Goal: Task Accomplishment & Management: Manage account settings

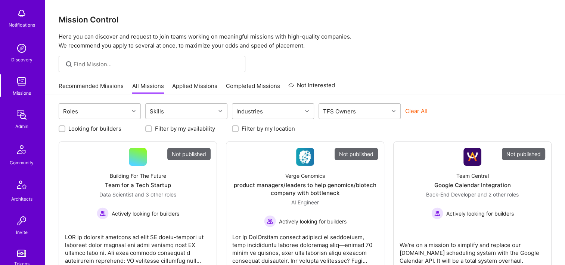
scroll to position [149, 0]
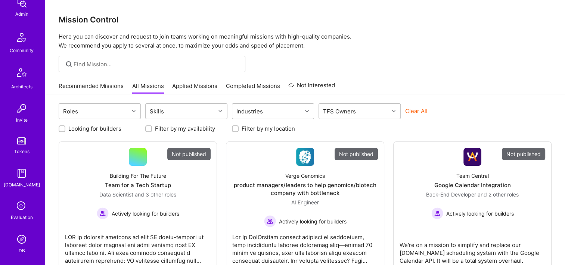
click at [15, 232] on img at bounding box center [21, 238] width 15 height 15
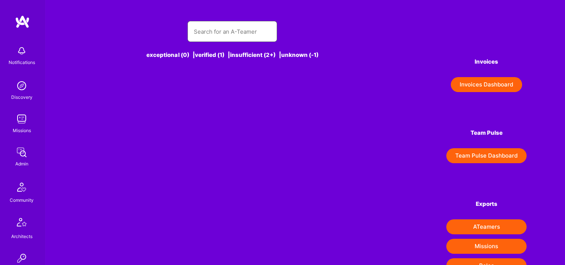
click at [242, 33] on input "text" at bounding box center [233, 31] width 78 height 19
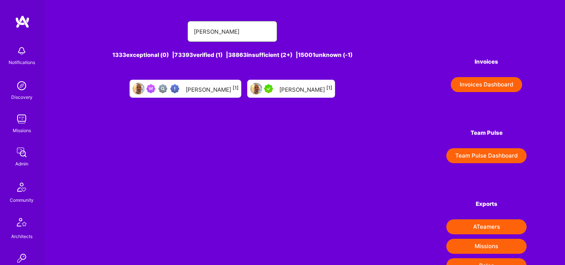
type input "[PERSON_NAME]"
click at [209, 86] on div "[PERSON_NAME] [1]" at bounding box center [211, 89] width 53 height 10
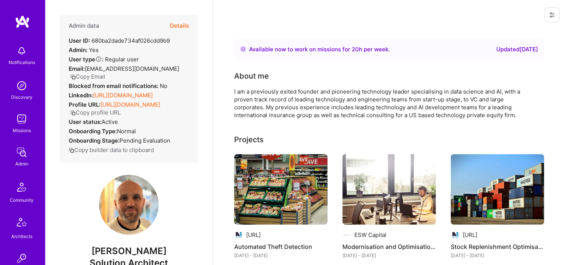
click at [179, 26] on button "Details" at bounding box center [179, 26] width 19 height 22
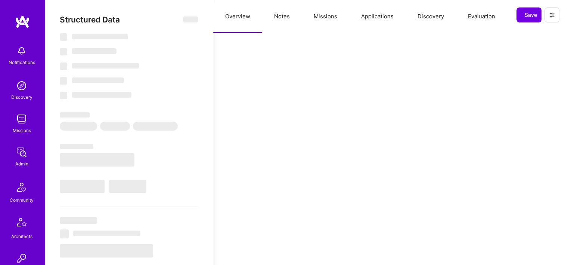
select select "Right Now"
select select "Verified"
select select "GB"
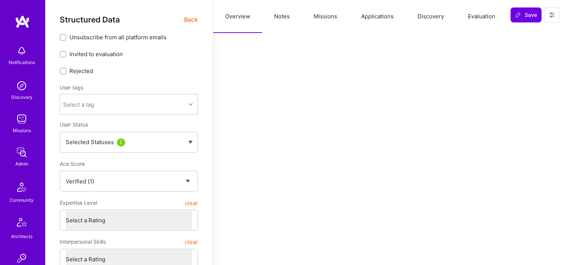
click at [321, 21] on button "Missions" at bounding box center [325, 16] width 47 height 33
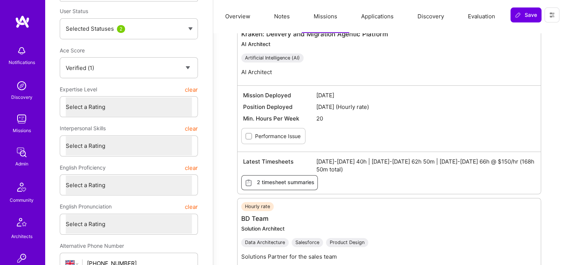
scroll to position [187, 0]
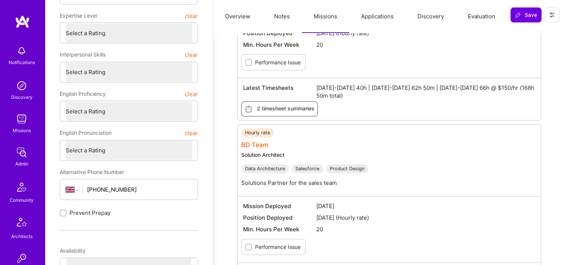
click at [259, 143] on link "BD Team" at bounding box center [254, 144] width 27 height 7
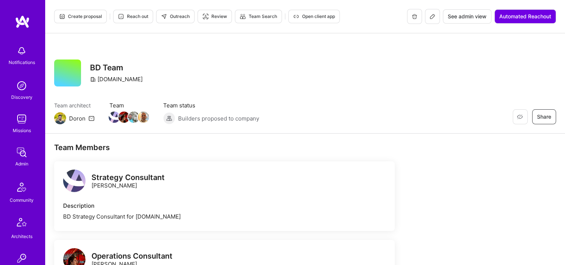
click at [431, 22] on button at bounding box center [432, 16] width 15 height 15
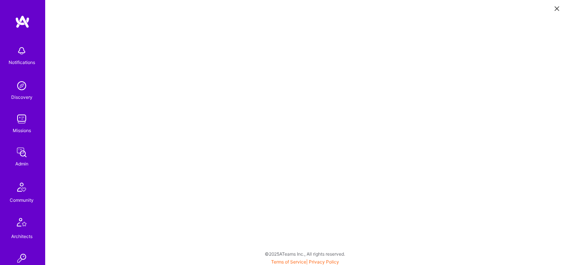
click at [555, 7] on icon at bounding box center [557, 8] width 4 height 4
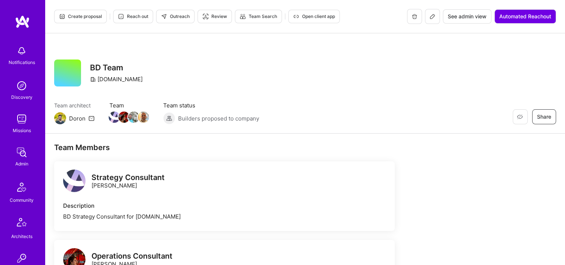
click at [462, 19] on span "See admin view" at bounding box center [467, 16] width 39 height 7
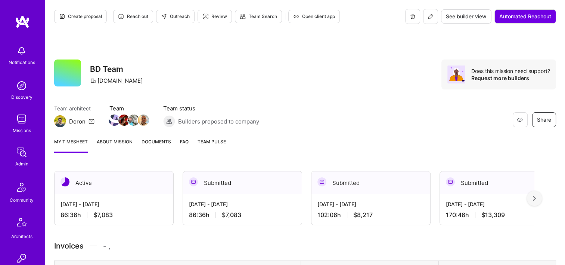
click at [151, 147] on link "Documents" at bounding box center [157, 145] width 30 height 15
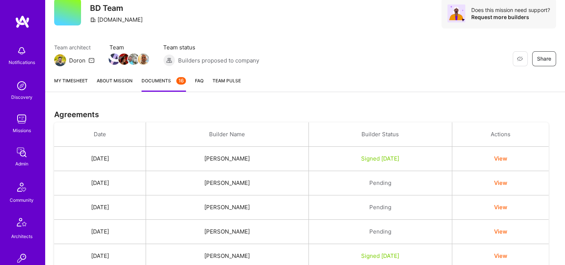
scroll to position [37, 0]
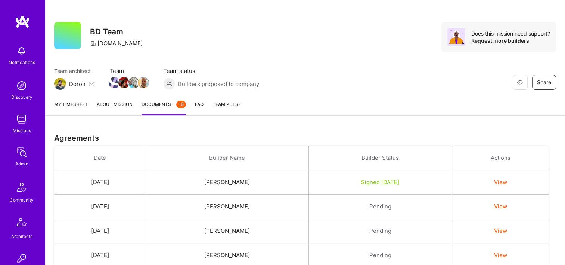
click at [92, 107] on div "My timesheet About Mission Documents 16 FAQ Team Pulse" at bounding box center [305, 104] width 520 height 21
click at [89, 106] on div "My timesheet About Mission Documents 16 FAQ Team Pulse" at bounding box center [305, 104] width 520 height 21
click at [68, 104] on link "My timesheet" at bounding box center [71, 107] width 34 height 15
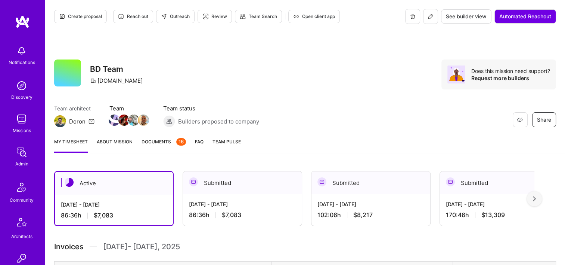
click at [266, 207] on div "Aug 16 - Aug 31, 2025" at bounding box center [242, 204] width 107 height 8
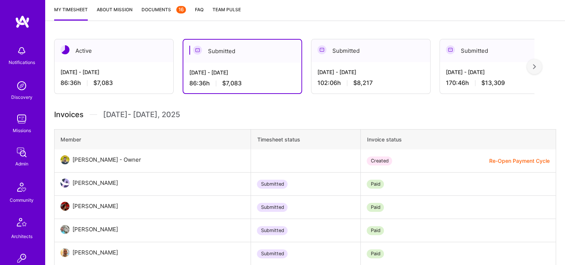
scroll to position [75, 0]
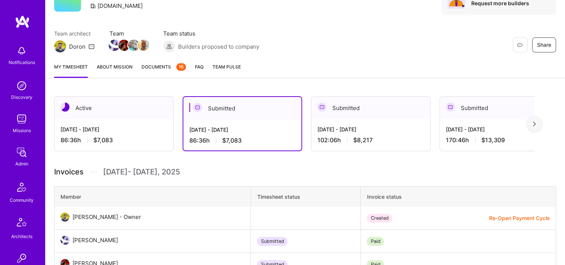
click at [356, 108] on div "Submitted" at bounding box center [371, 107] width 119 height 23
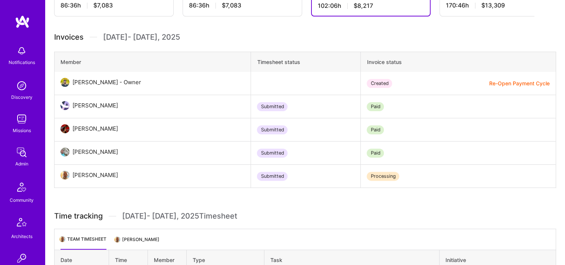
scroll to position [112, 0]
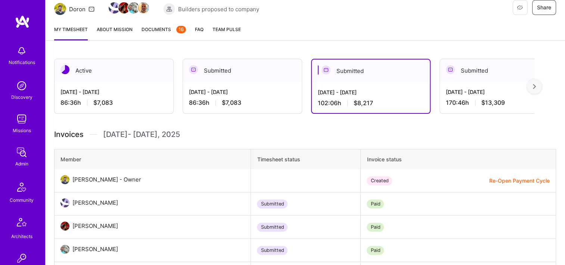
click at [155, 34] on link "Documents 16" at bounding box center [164, 32] width 44 height 15
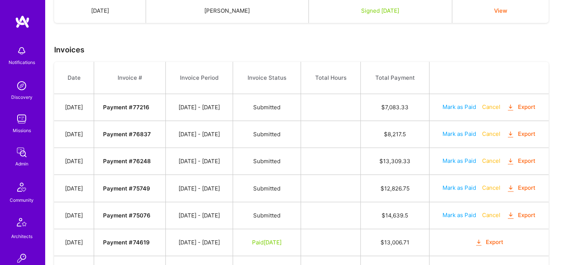
scroll to position [673, 0]
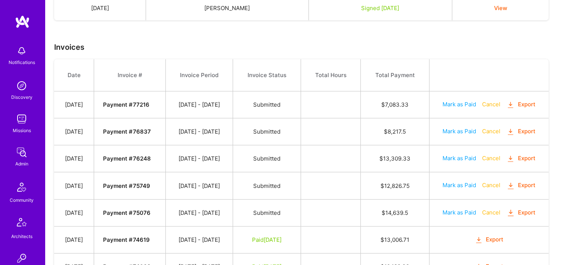
click at [523, 127] on button "Export" at bounding box center [521, 131] width 29 height 9
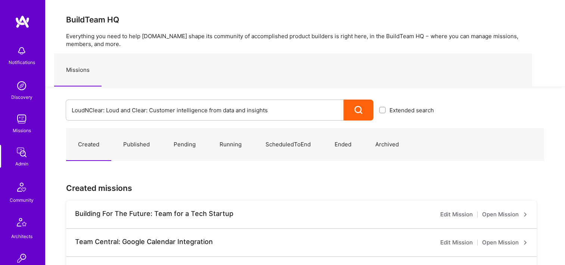
drag, startPoint x: 297, startPoint y: 108, endPoint x: 31, endPoint y: 88, distance: 266.9
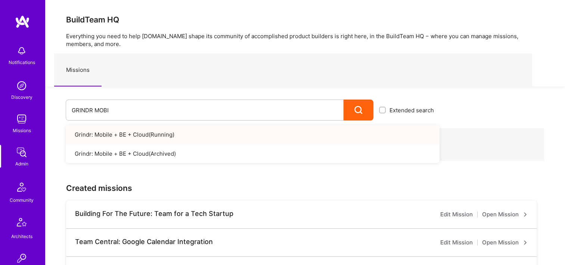
type input "GRINDR MOBI"
drag, startPoint x: 124, startPoint y: 114, endPoint x: 30, endPoint y: 111, distance: 94.2
type input "g"
type input "Grindr"
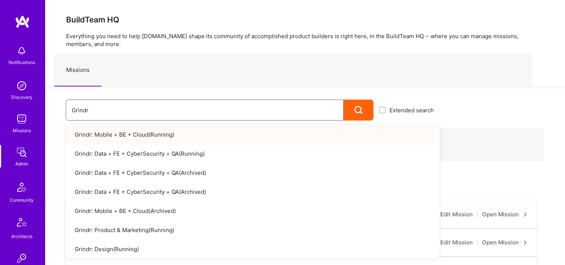
drag, startPoint x: 124, startPoint y: 105, endPoint x: 58, endPoint y: 102, distance: 67.0
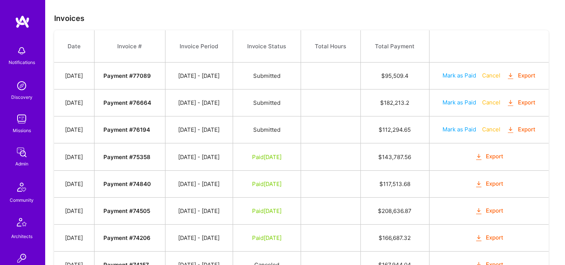
scroll to position [187, 0]
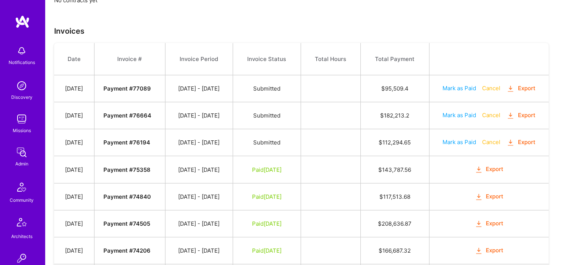
click at [514, 89] on icon "button" at bounding box center [511, 88] width 9 height 9
